Goal: Task Accomplishment & Management: Manage account settings

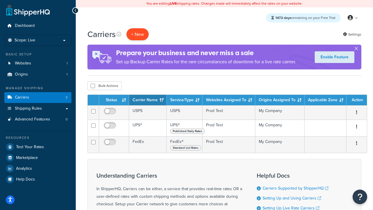
click at [137, 34] on button "+ New" at bounding box center [137, 34] width 22 height 12
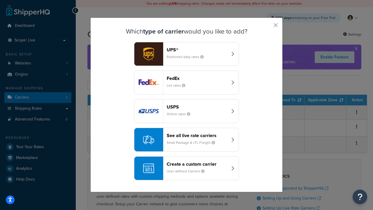
click at [186, 83] on div "FedEx List rates" at bounding box center [197, 82] width 61 height 14
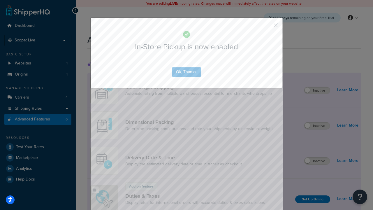
scroll to position [189, 0]
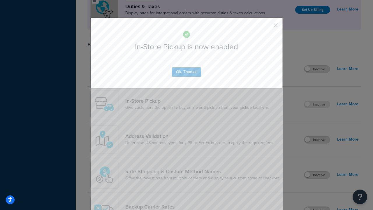
click at [267, 27] on button "button" at bounding box center [266, 26] width 1 height 1
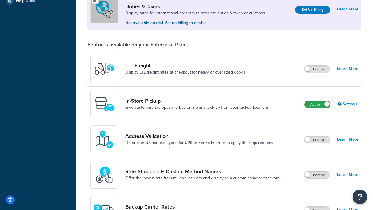
scroll to position [178, 0]
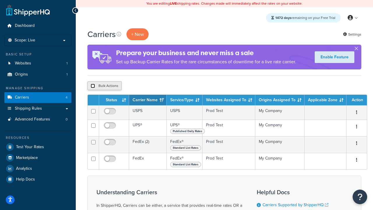
click at [93, 86] on input "checkbox" at bounding box center [93, 86] width 4 height 4
checkbox input "true"
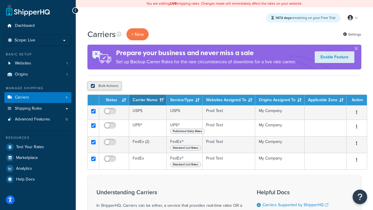
checkbox input "true"
click at [155, 86] on button "Delete" at bounding box center [155, 85] width 20 height 9
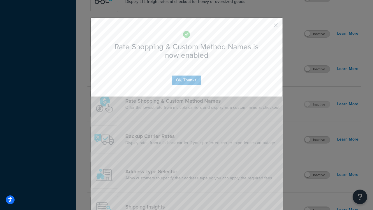
click at [267, 27] on button "button" at bounding box center [266, 26] width 1 height 1
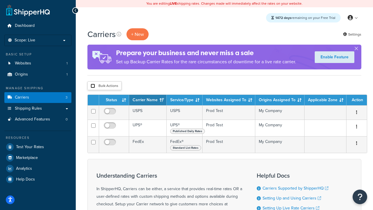
click at [93, 86] on input "checkbox" at bounding box center [93, 86] width 4 height 4
checkbox input "true"
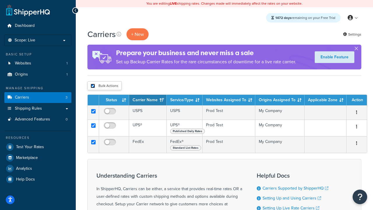
click at [0, 0] on button "Delete" at bounding box center [0, 0] width 0 height 0
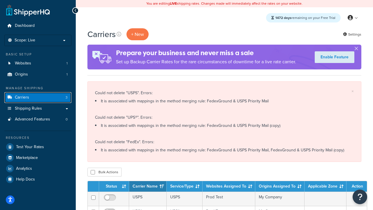
click at [43, 100] on link "Carriers 3" at bounding box center [37, 97] width 67 height 11
click at [35, 98] on link "Carriers 3" at bounding box center [37, 97] width 67 height 11
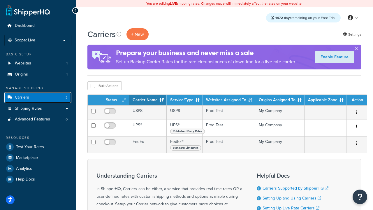
click at [35, 99] on link "Carriers 3" at bounding box center [37, 97] width 67 height 11
